Goal: Task Accomplishment & Management: Use online tool/utility

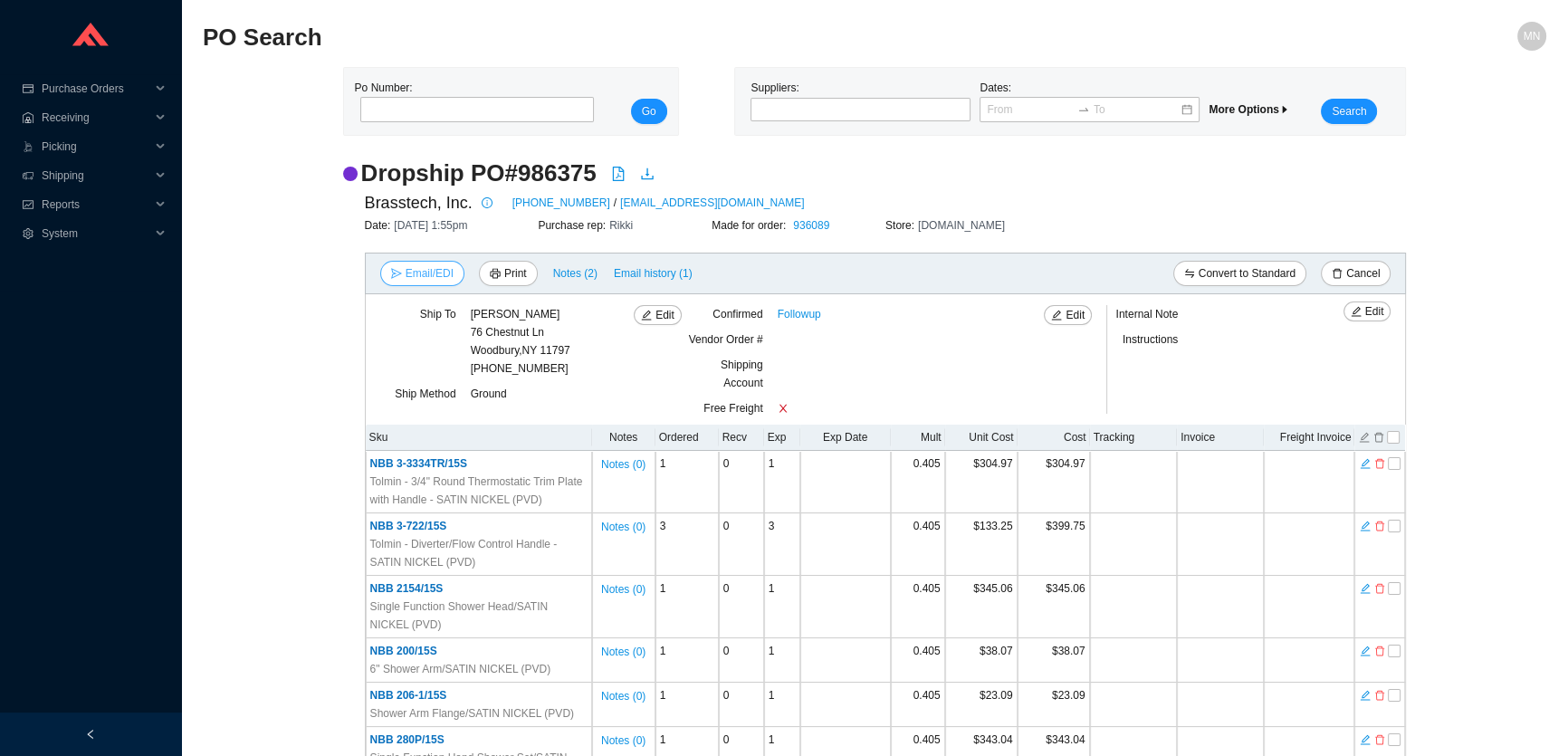
click at [431, 275] on span "Email/EDI" at bounding box center [429, 273] width 48 height 18
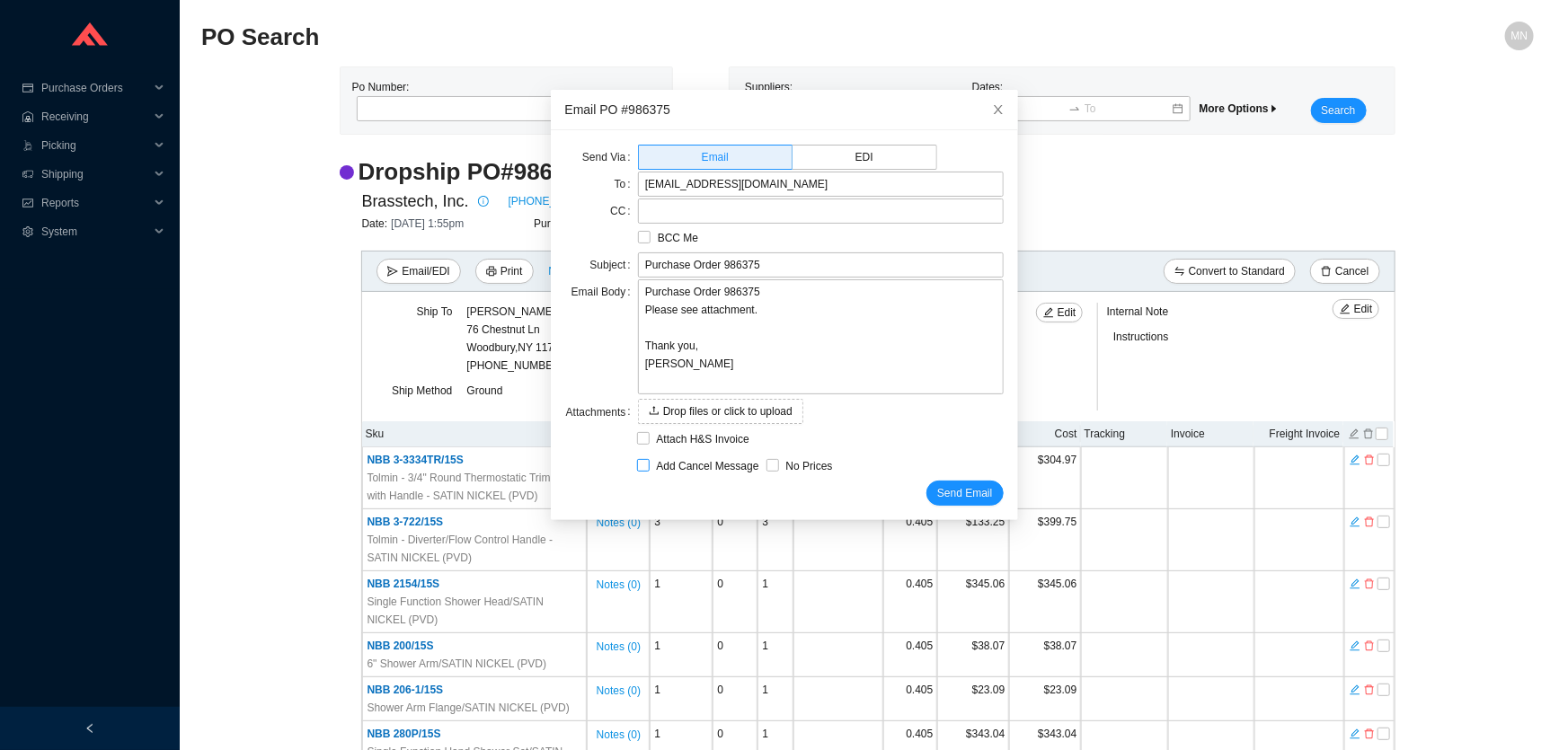
click at [704, 465] on span "Add Cancel Message" at bounding box center [707, 466] width 117 height 18
click at [649, 465] on input "Add Cancel Message" at bounding box center [643, 465] width 13 height 13
checkbox input "true"
type input "Purchase Order 986375 - PLEASE CANCEL"
type textarea "Please cancel and confirm via email. Thank you, [PERSON_NAME]"
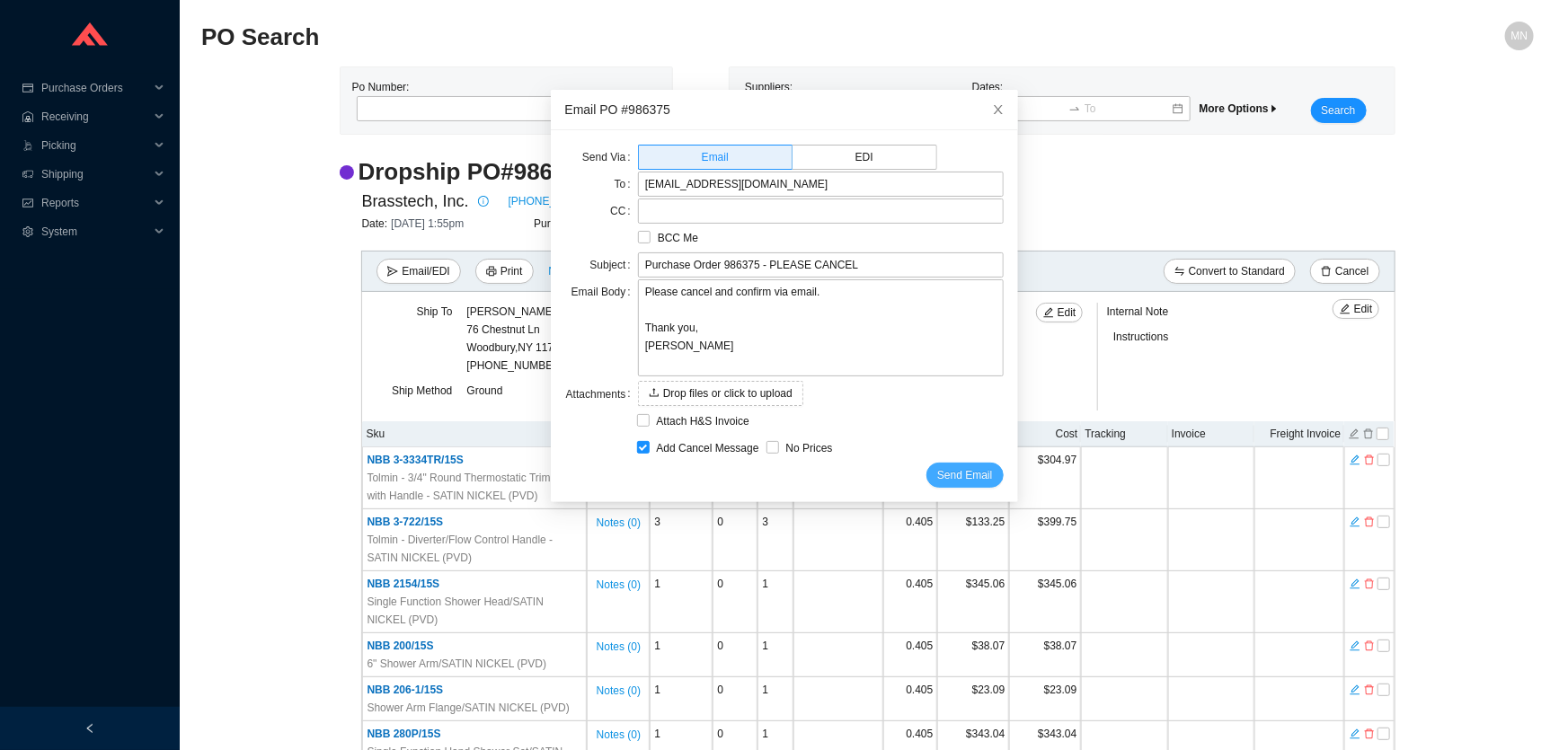
click at [950, 478] on span "Send Email" at bounding box center [964, 475] width 55 height 18
